Goal: Task Accomplishment & Management: Manage account settings

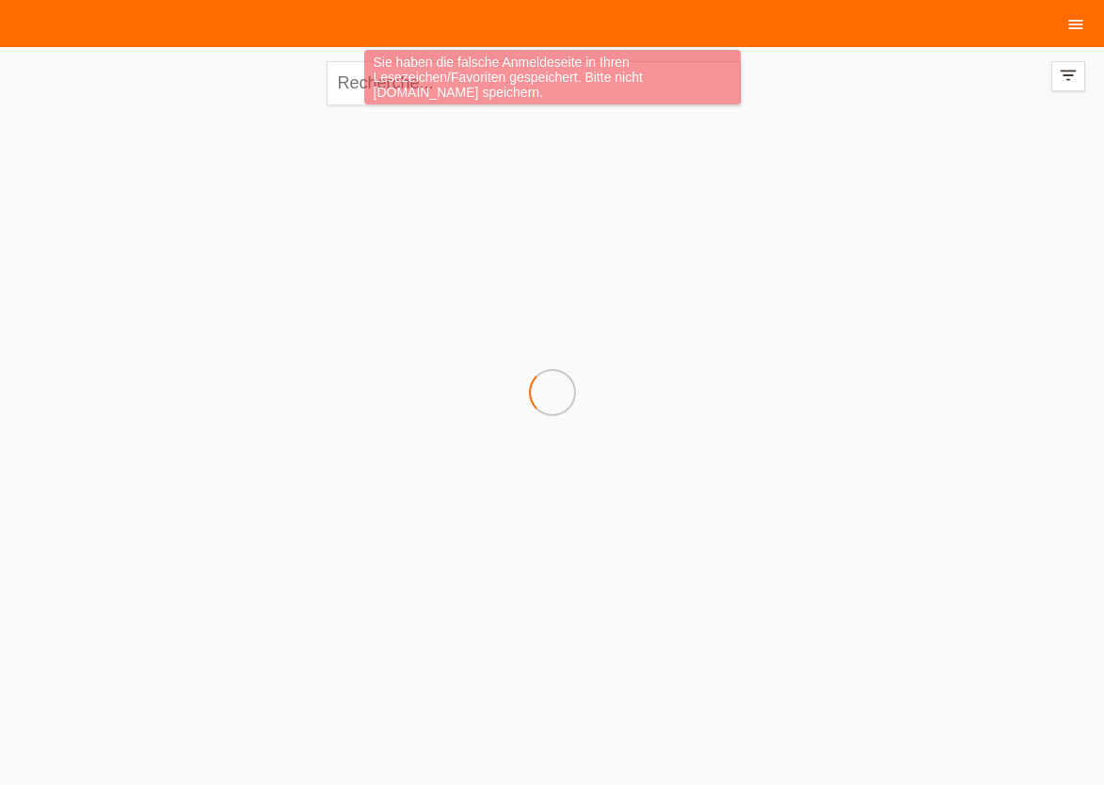
click at [1081, 22] on icon "menu" at bounding box center [1076, 24] width 19 height 19
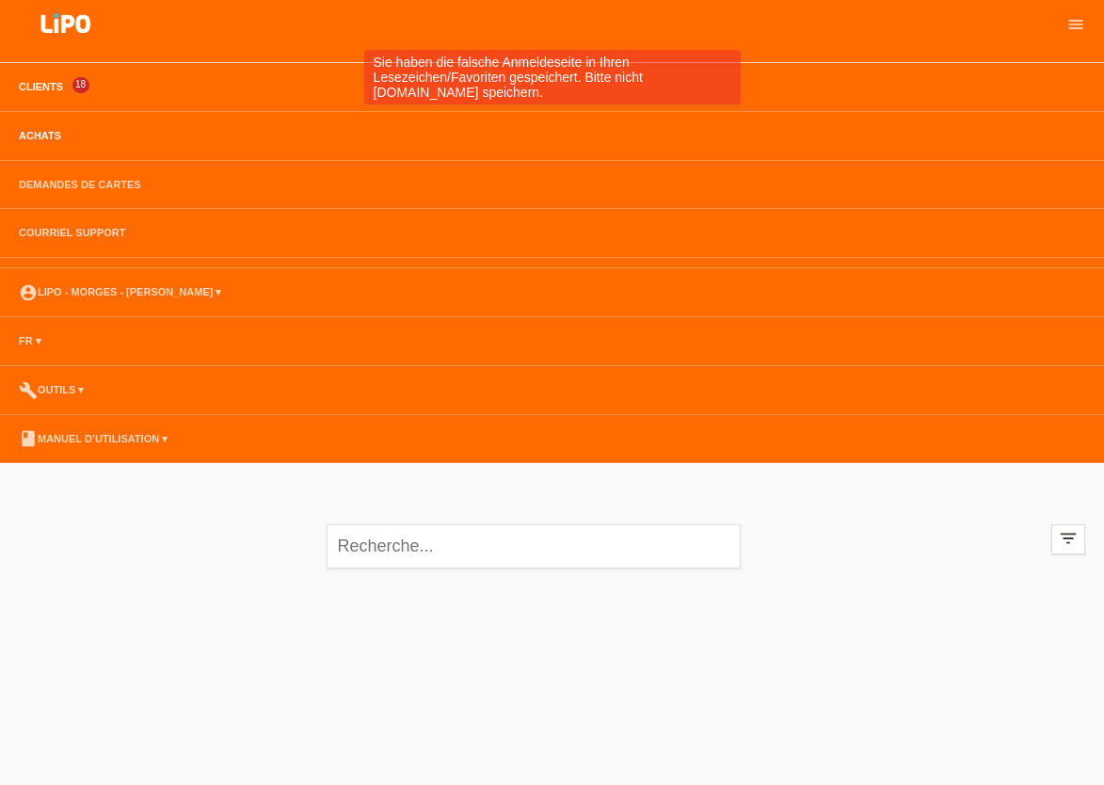
click at [31, 133] on link "Achats" at bounding box center [39, 135] width 61 height 11
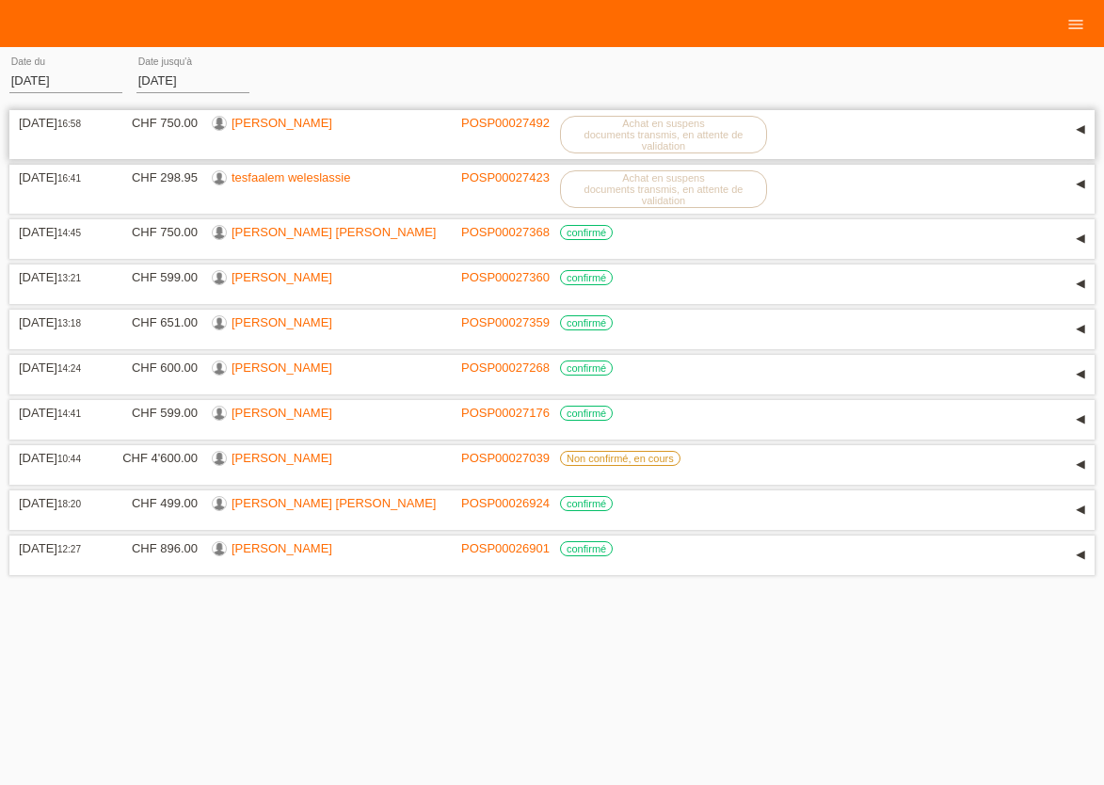
click at [248, 126] on link "[PERSON_NAME]" at bounding box center [282, 123] width 101 height 14
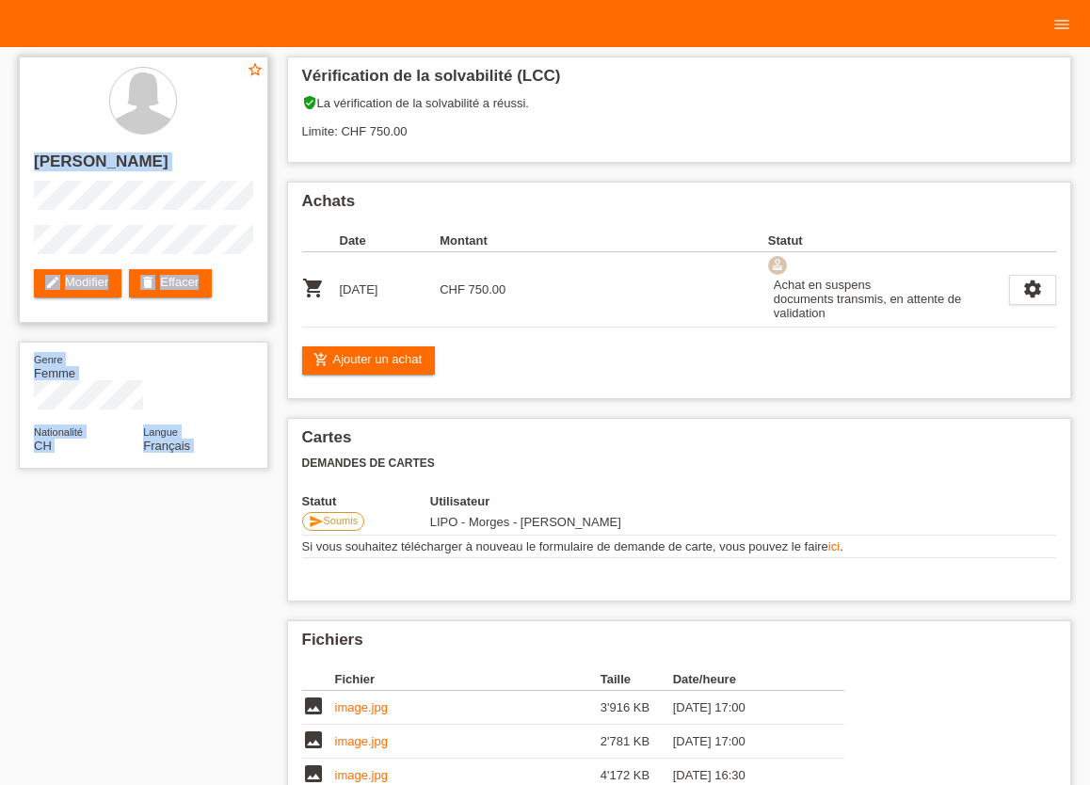
drag, startPoint x: 36, startPoint y: 161, endPoint x: 254, endPoint y: 399, distance: 323.1
click at [254, 323] on div "star_border [PERSON_NAME] edit Modifier delete Effacer" at bounding box center [143, 189] width 249 height 266
copy div "[PERSON_NAME] edit Modifier delete Effacer Genre Femme Nationalité CH Langue Fr…"
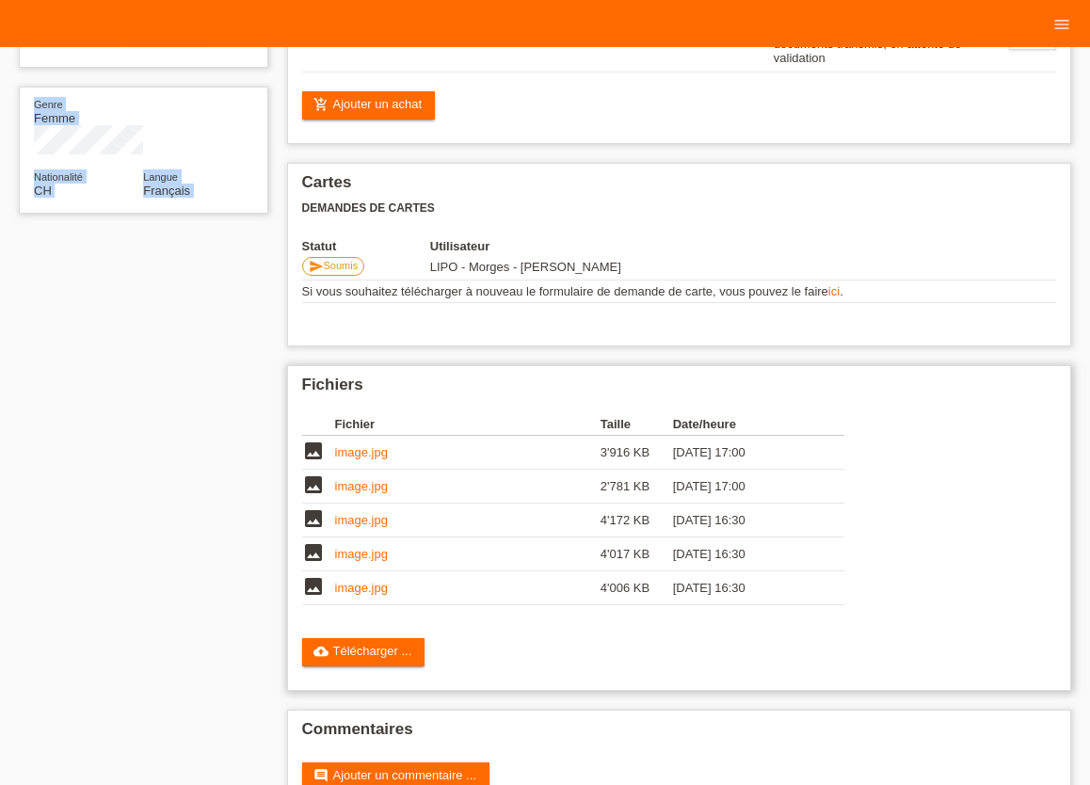
scroll to position [311, 0]
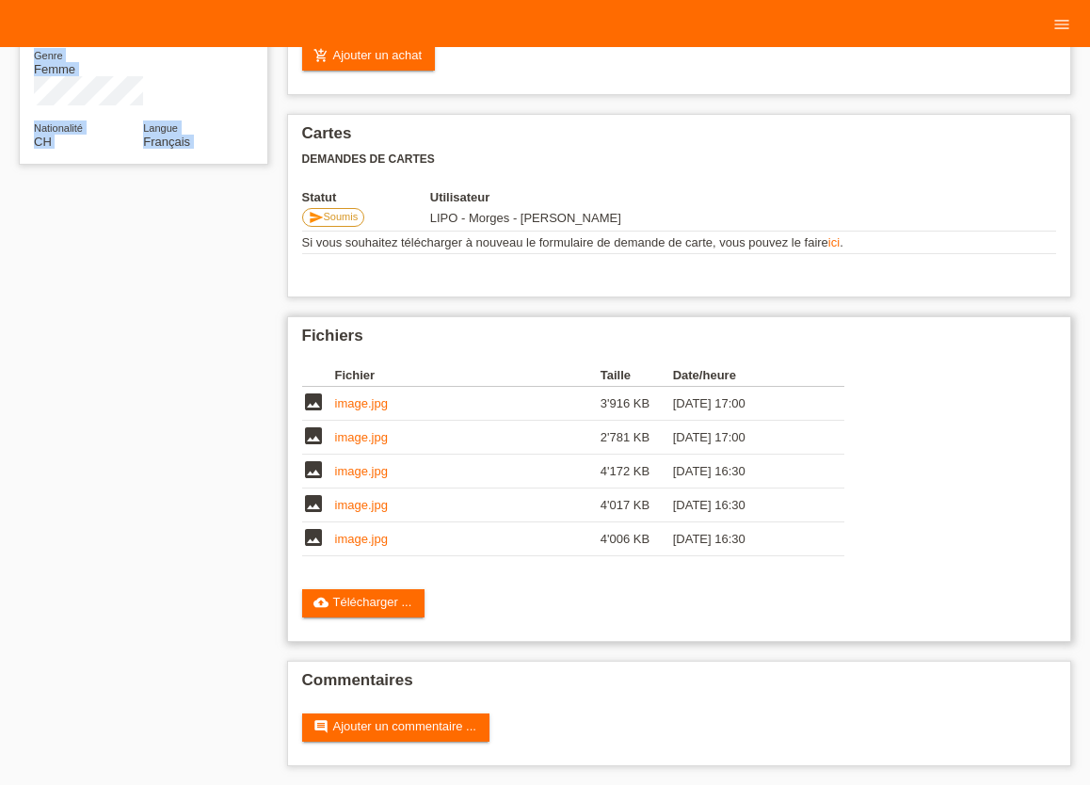
click at [375, 403] on link "image.jpg" at bounding box center [361, 403] width 53 height 14
click at [352, 438] on link "image.jpg" at bounding box center [361, 437] width 53 height 14
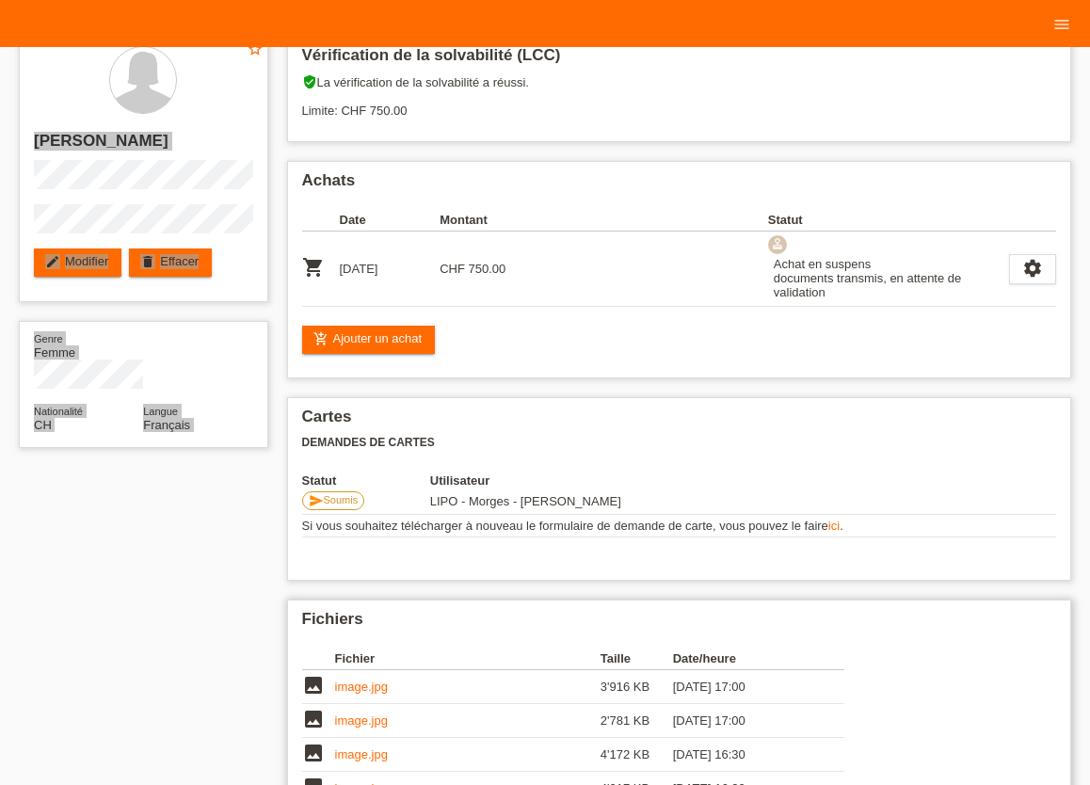
scroll to position [0, 0]
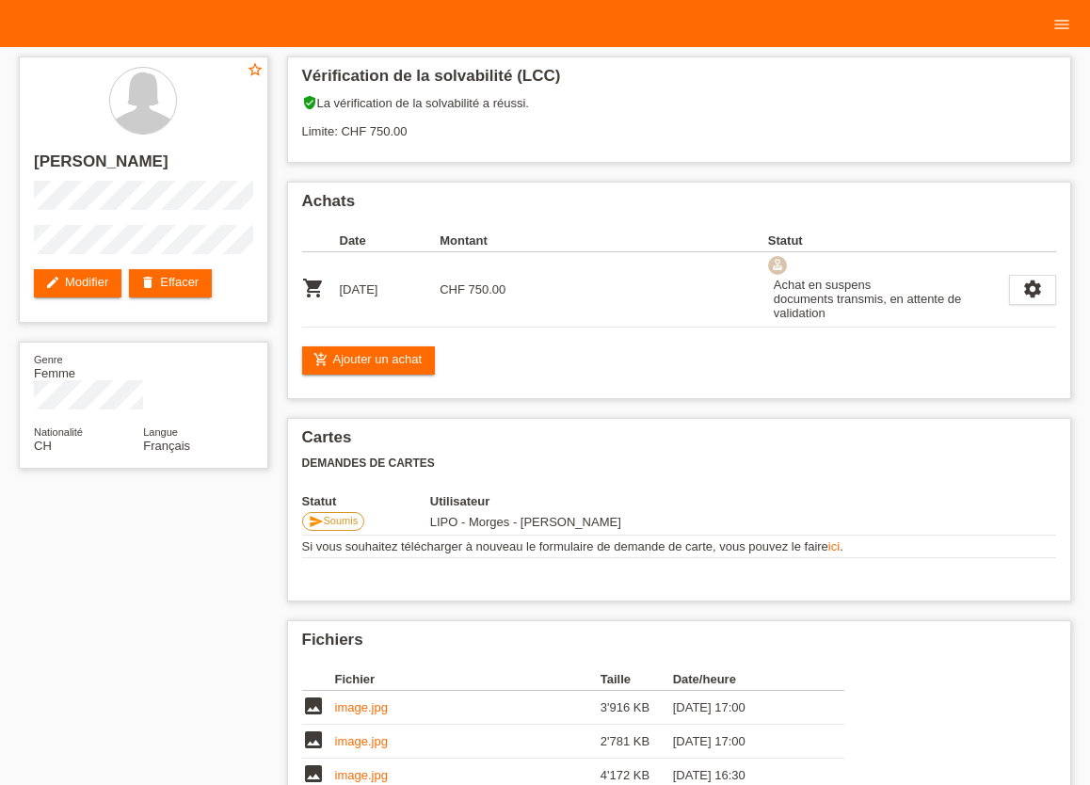
click at [178, 573] on div "star_border [PERSON_NAME] edit Modifier delete Effacer Genre Femme Nationalité …" at bounding box center [544, 568] width 1071 height 1042
